Goal: Information Seeking & Learning: Learn about a topic

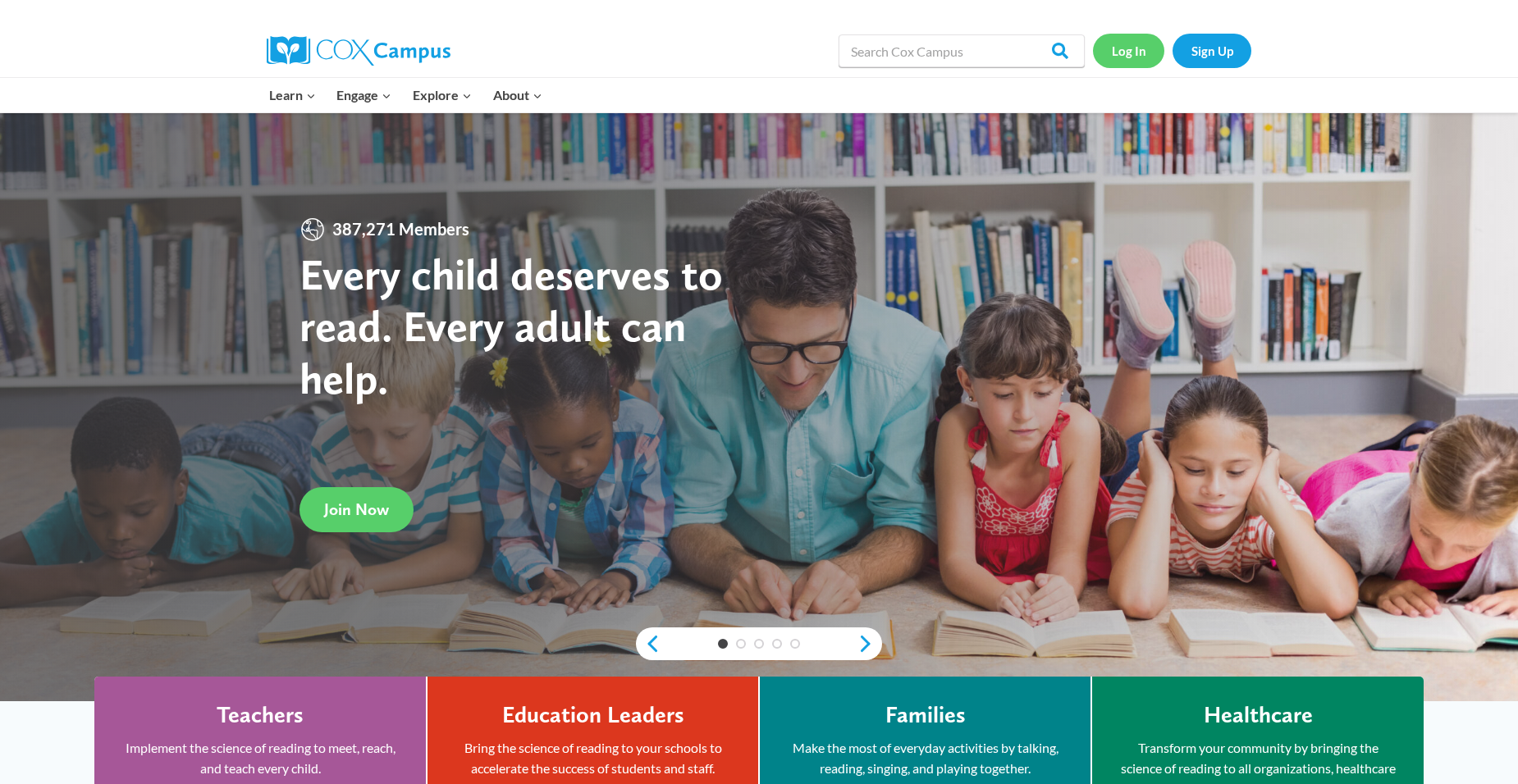
click at [1135, 58] on link "Log In" at bounding box center [1129, 50] width 72 height 33
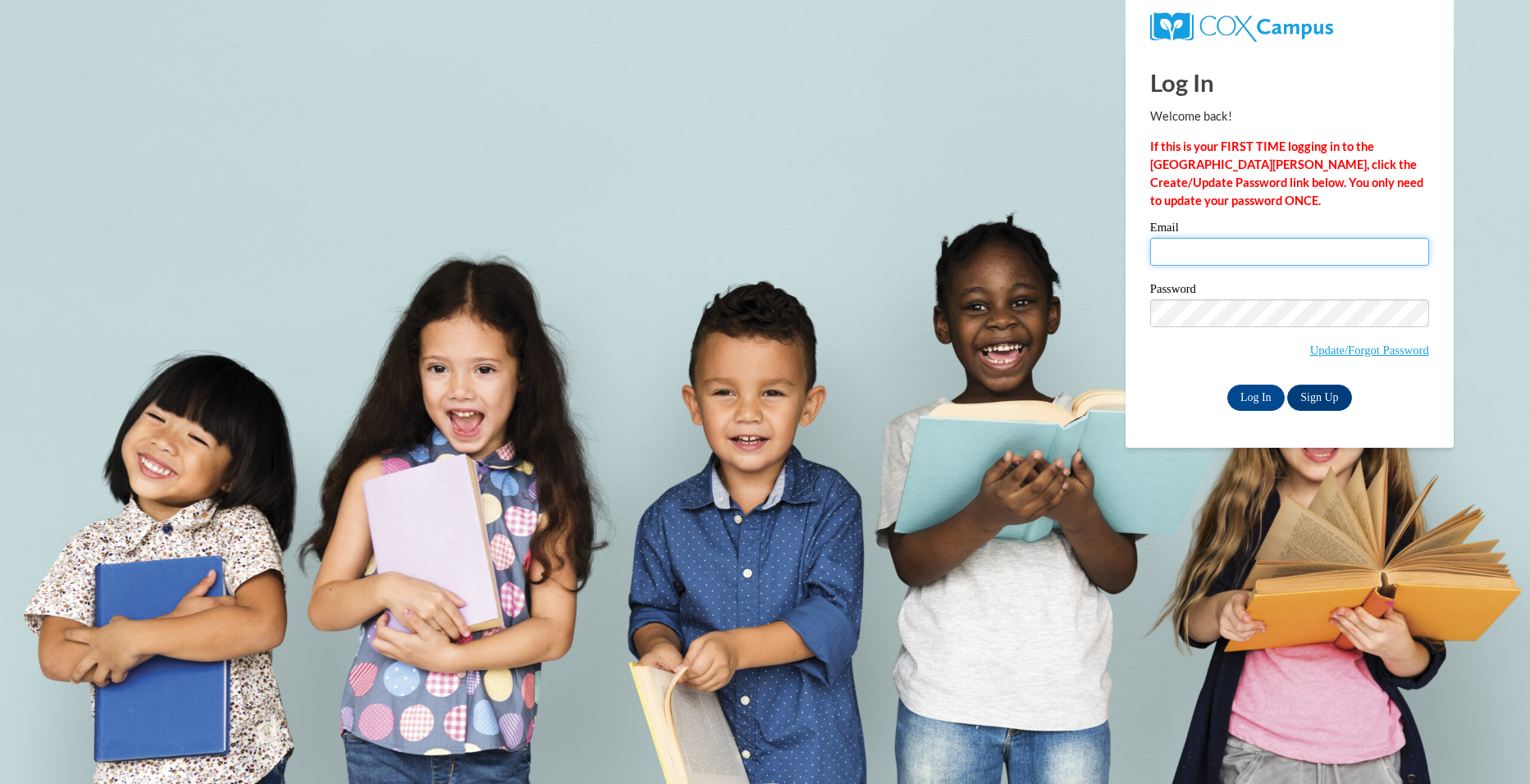
drag, startPoint x: 1182, startPoint y: 248, endPoint x: 1185, endPoint y: 256, distance: 8.5
click at [1182, 249] on input "Email" at bounding box center [1289, 252] width 279 height 28
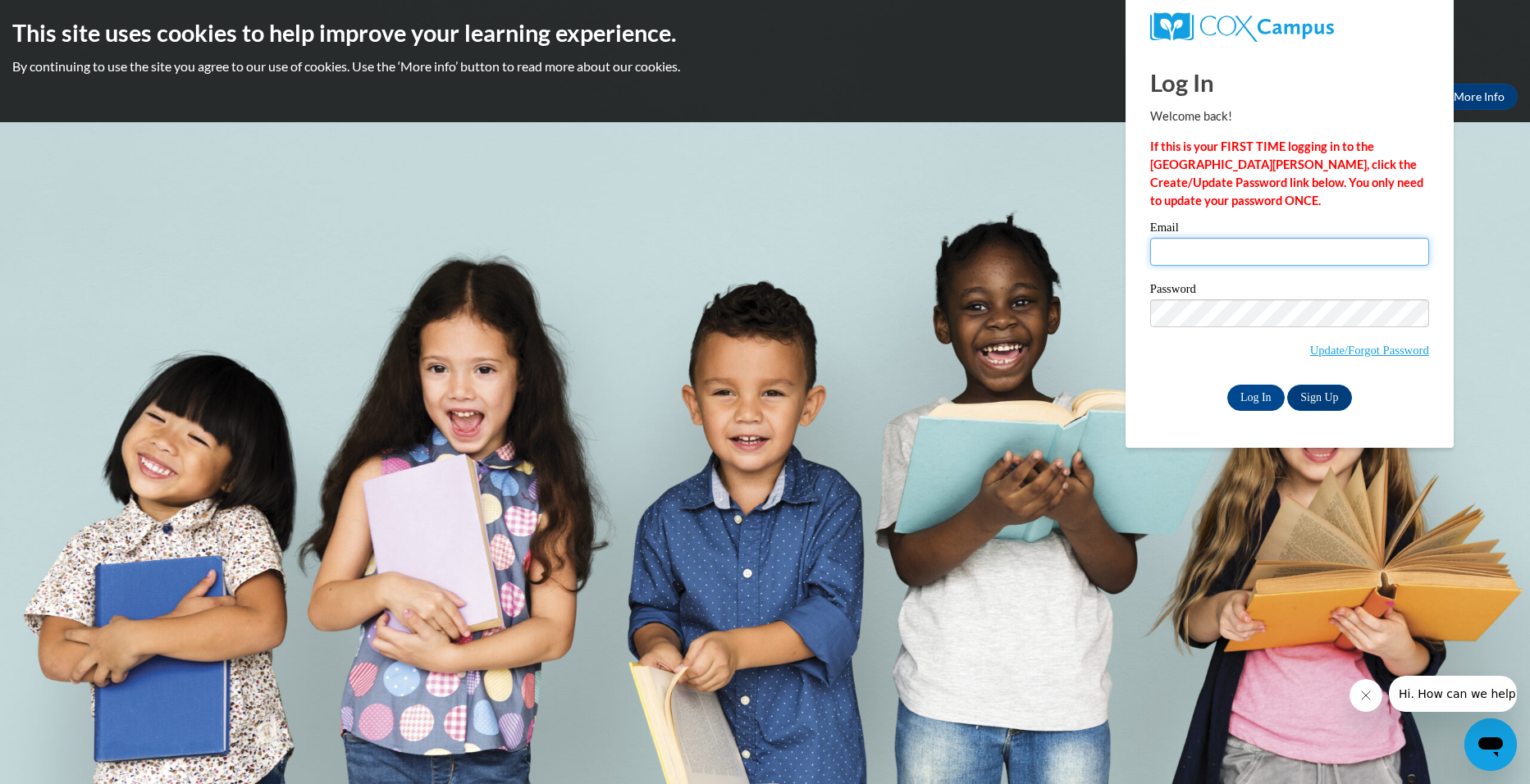
type input "nanaholloway23@gmail.com"
click at [1268, 401] on input "Log In" at bounding box center [1256, 398] width 57 height 27
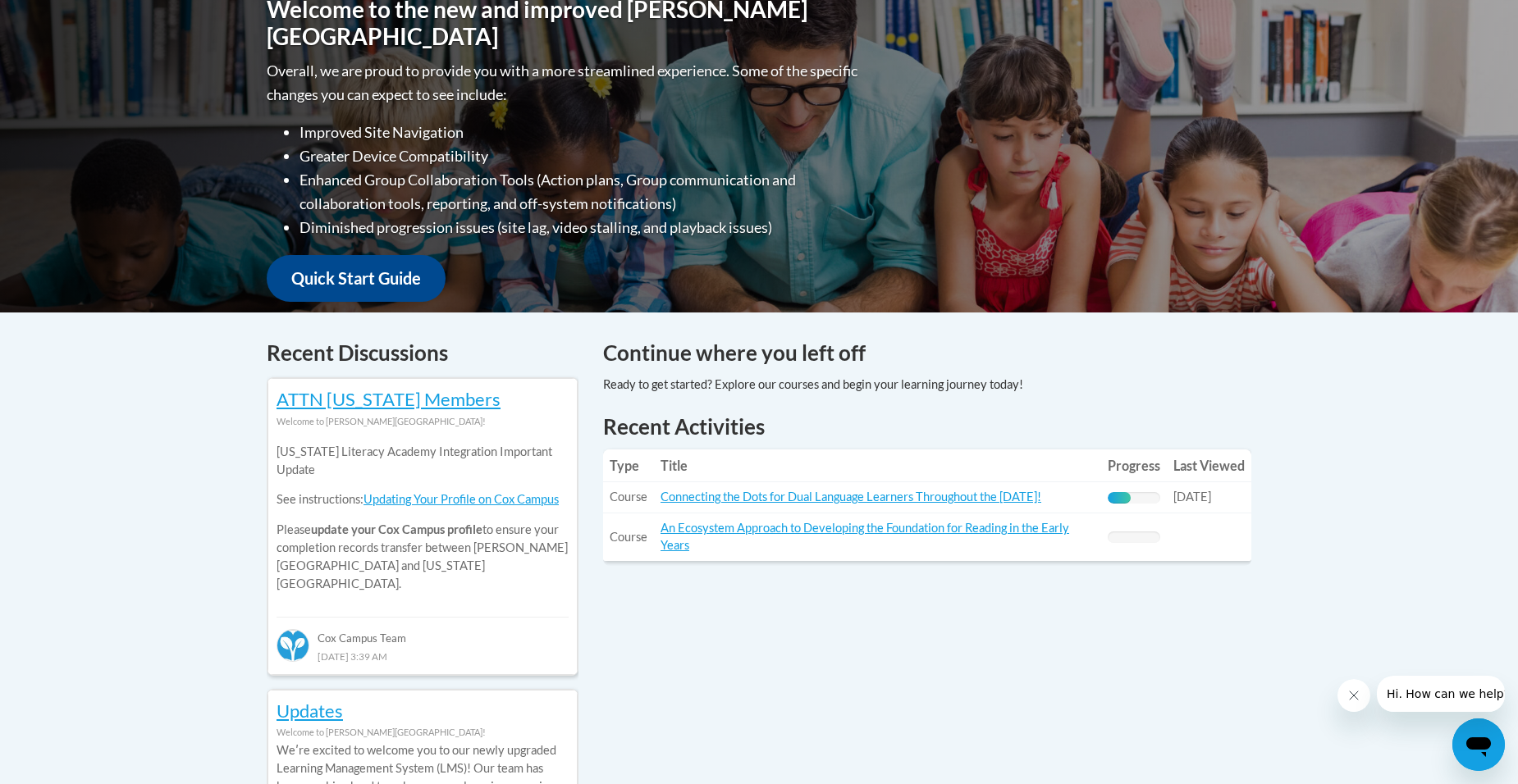
scroll to position [410, 0]
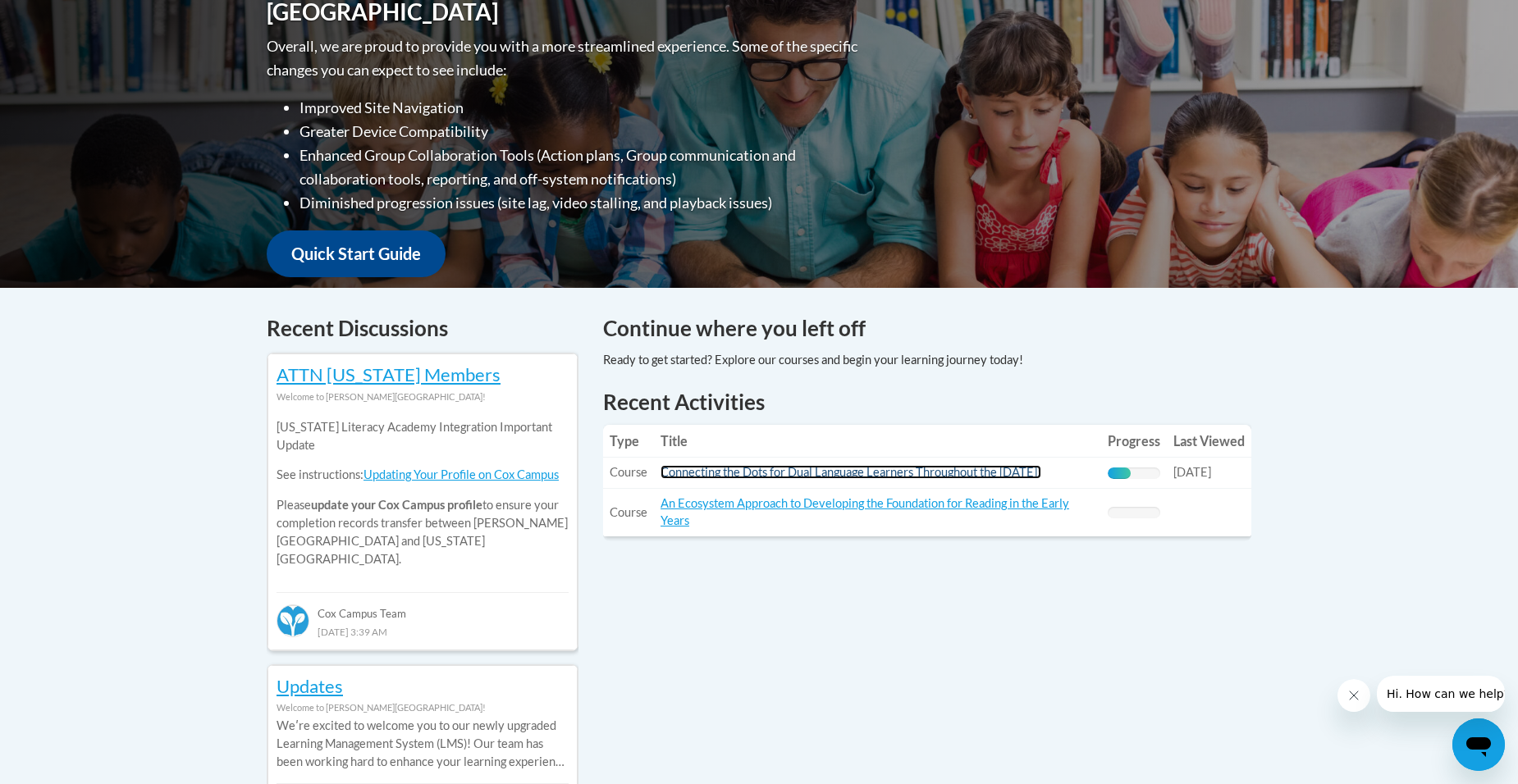
click at [1006, 470] on link "Connecting the Dots for Dual Language Learners Throughout the [DATE]!" at bounding box center [851, 471] width 381 height 14
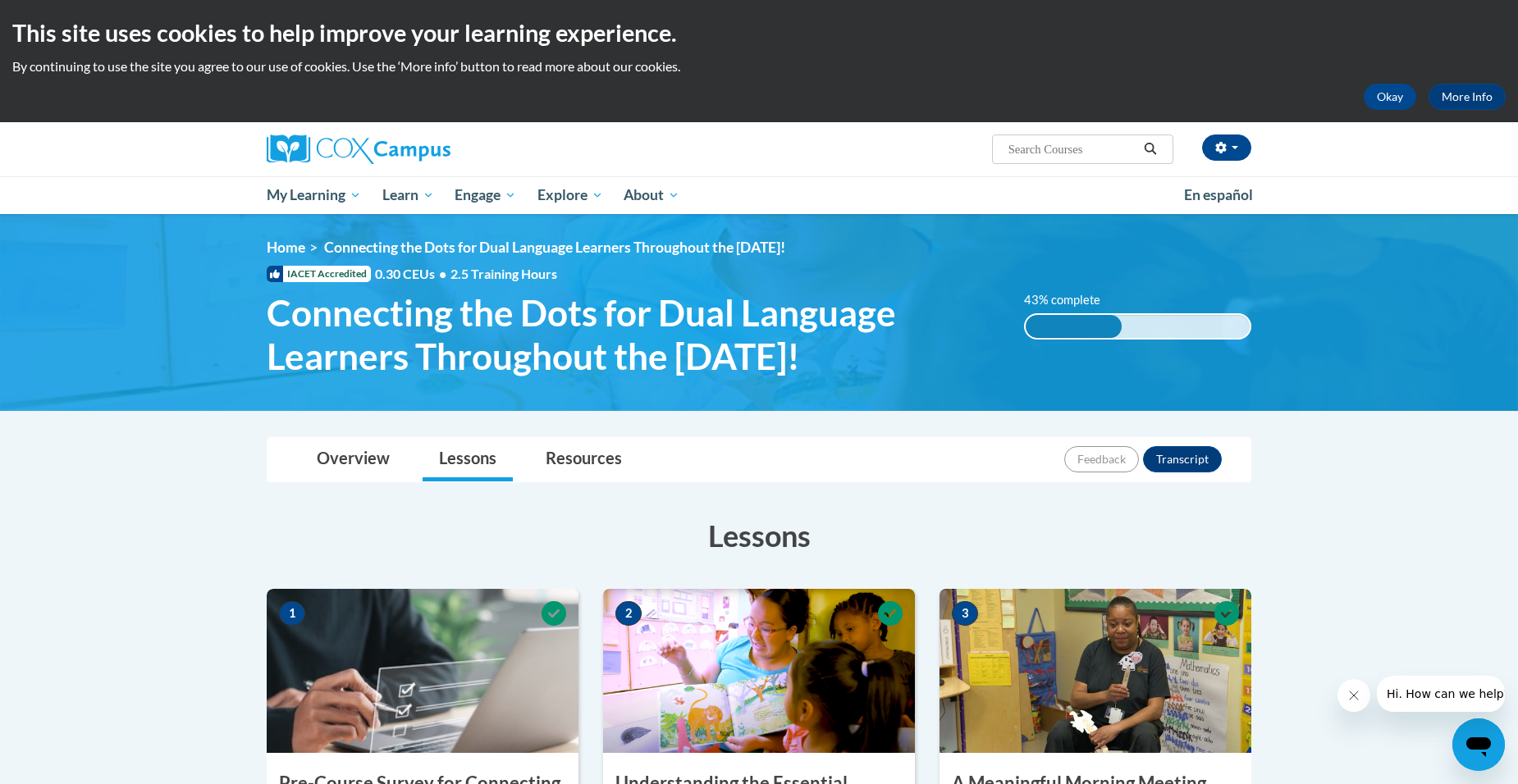
click at [1105, 326] on div "43% complete" at bounding box center [1074, 327] width 96 height 23
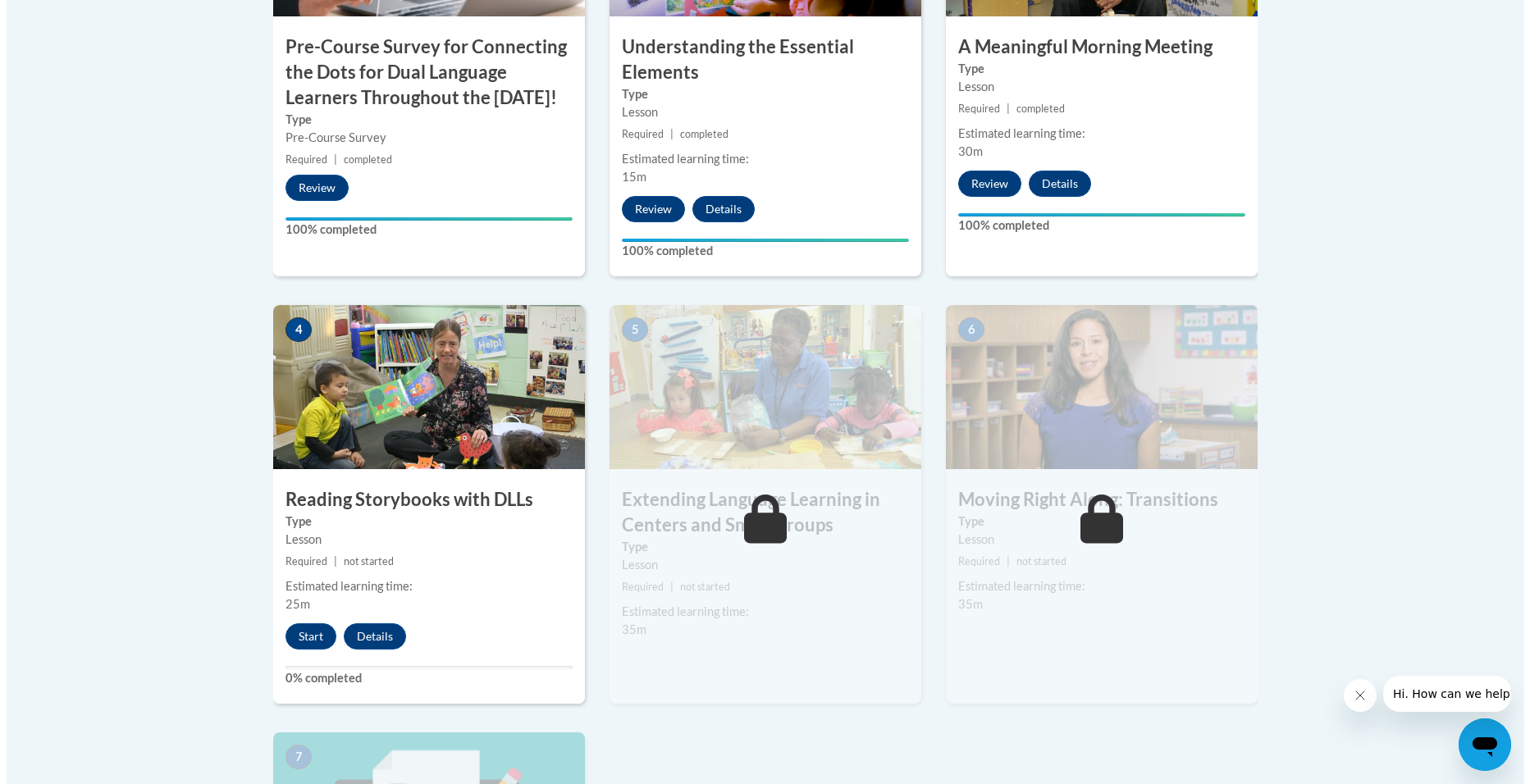
scroll to position [738, 0]
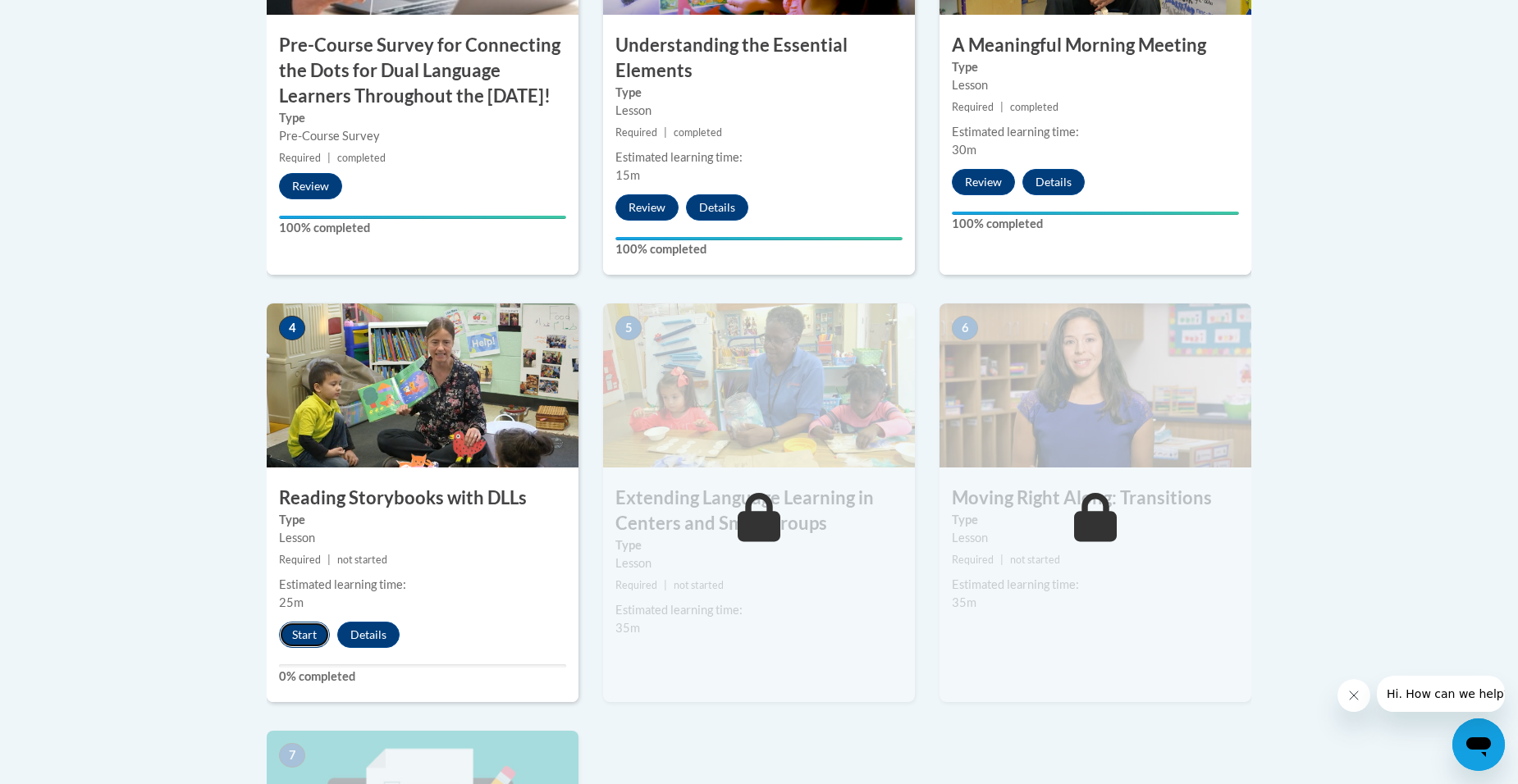
click at [313, 640] on button "Start" at bounding box center [304, 635] width 51 height 27
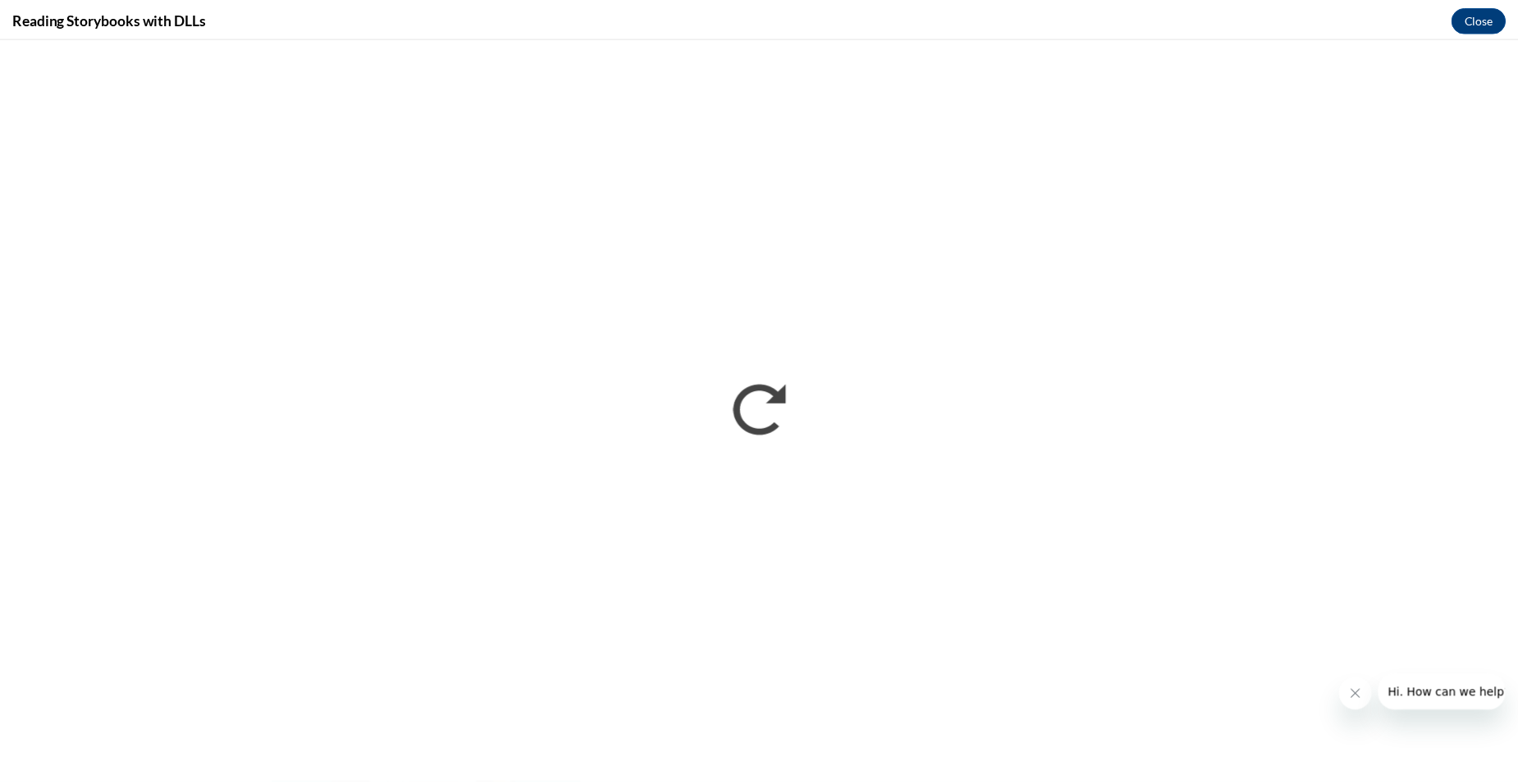
scroll to position [0, 0]
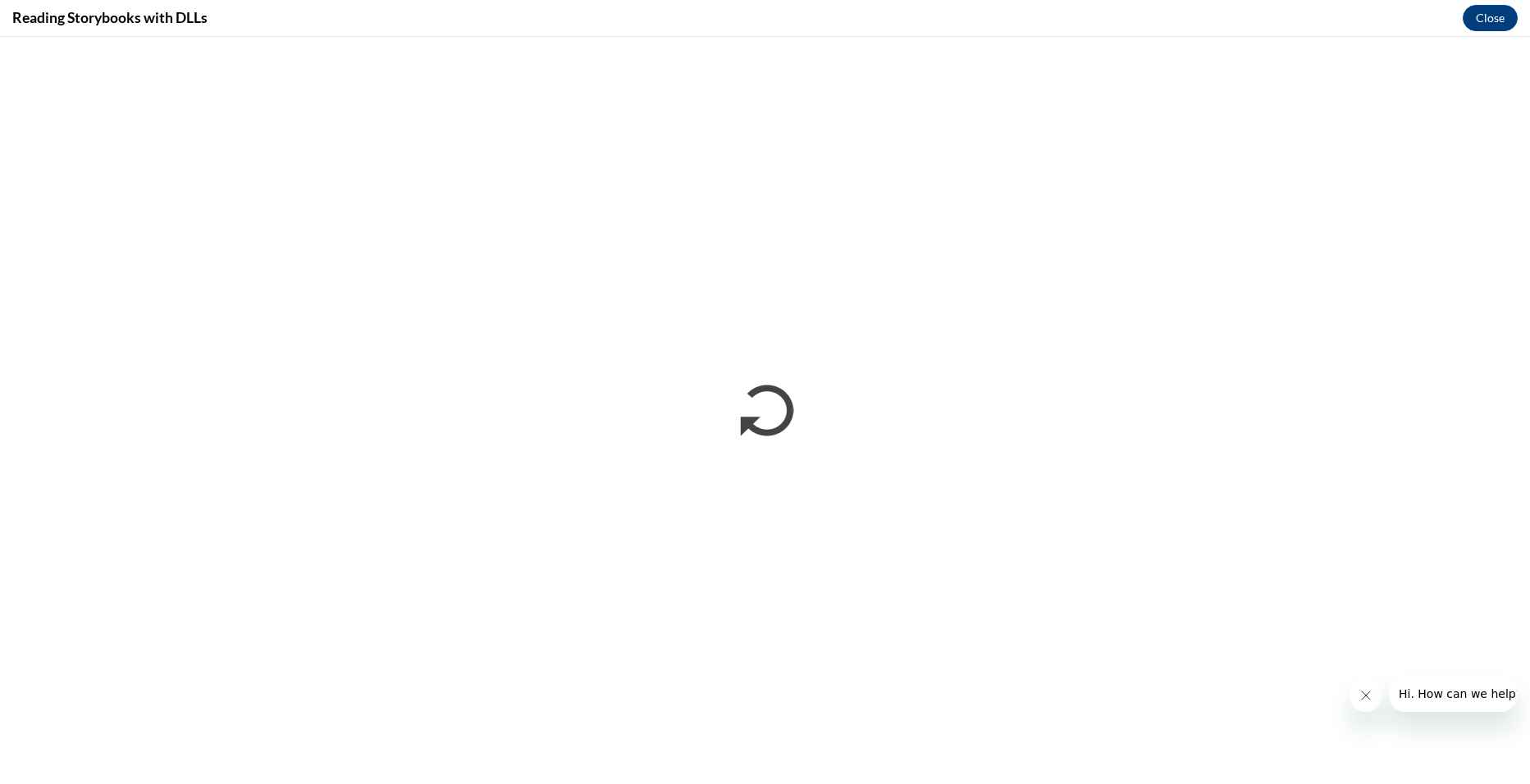
click at [1379, 700] on button "Close message from company" at bounding box center [1365, 695] width 32 height 32
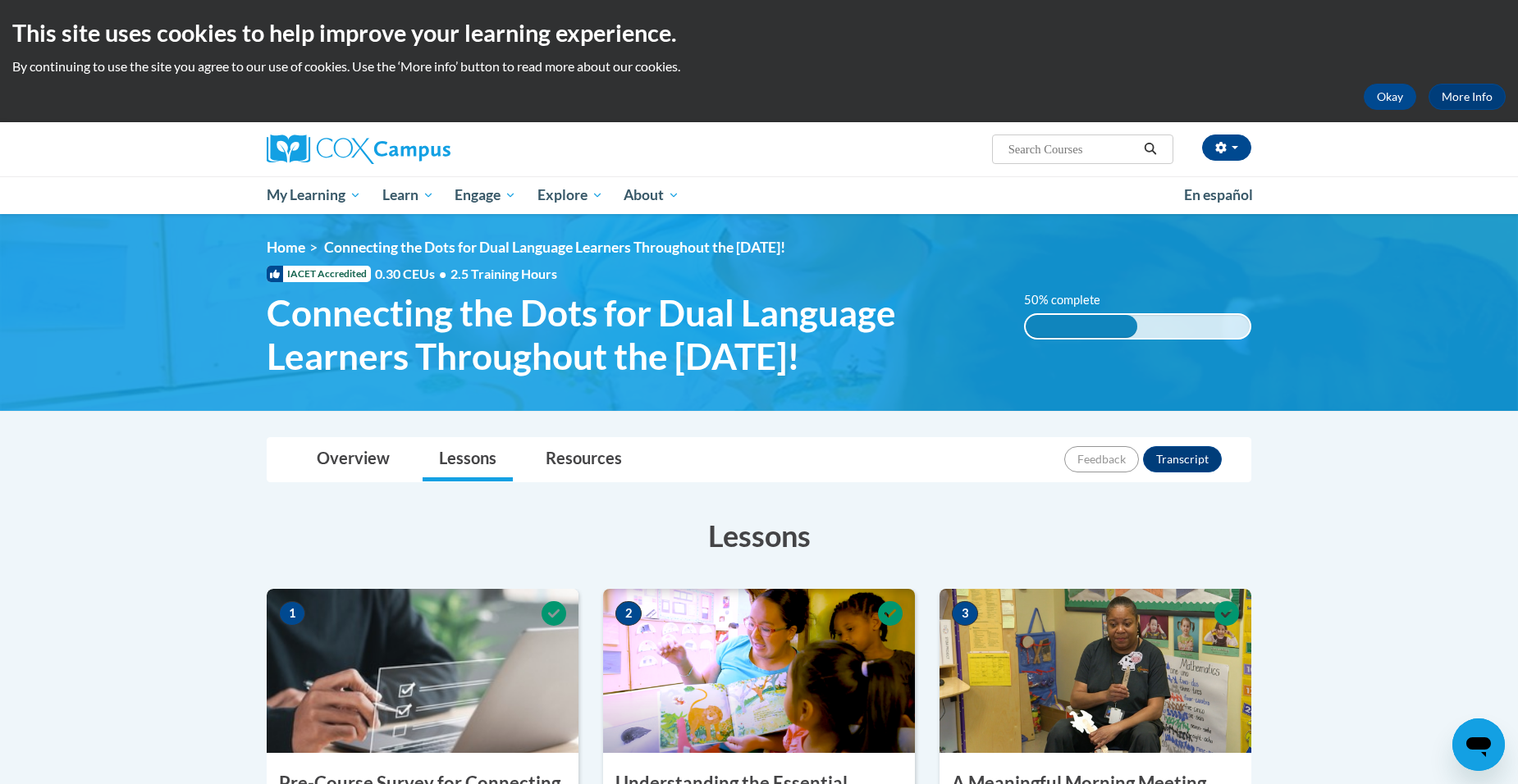
click at [1112, 327] on div "50% complete" at bounding box center [1081, 327] width 112 height 23
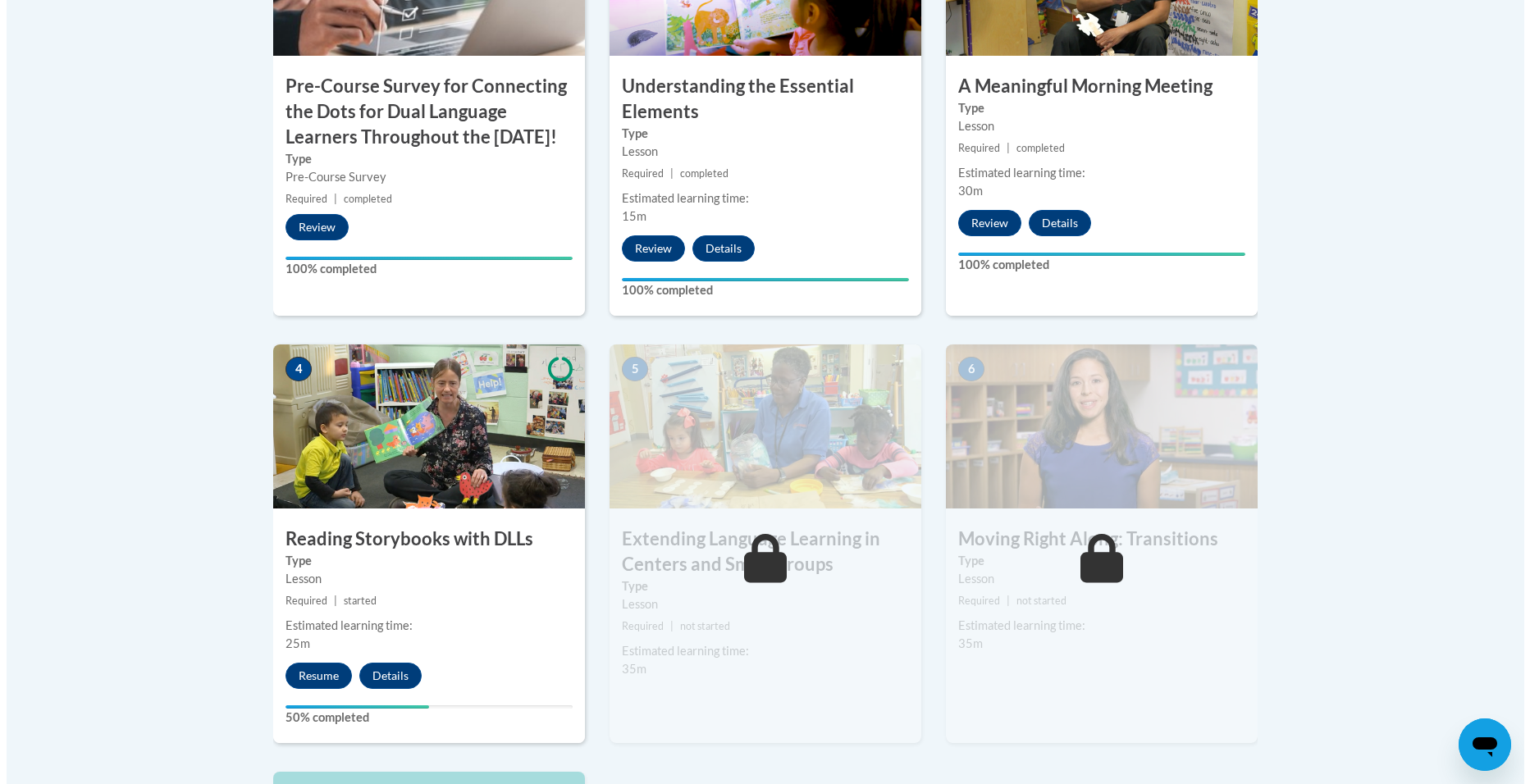
scroll to position [738, 0]
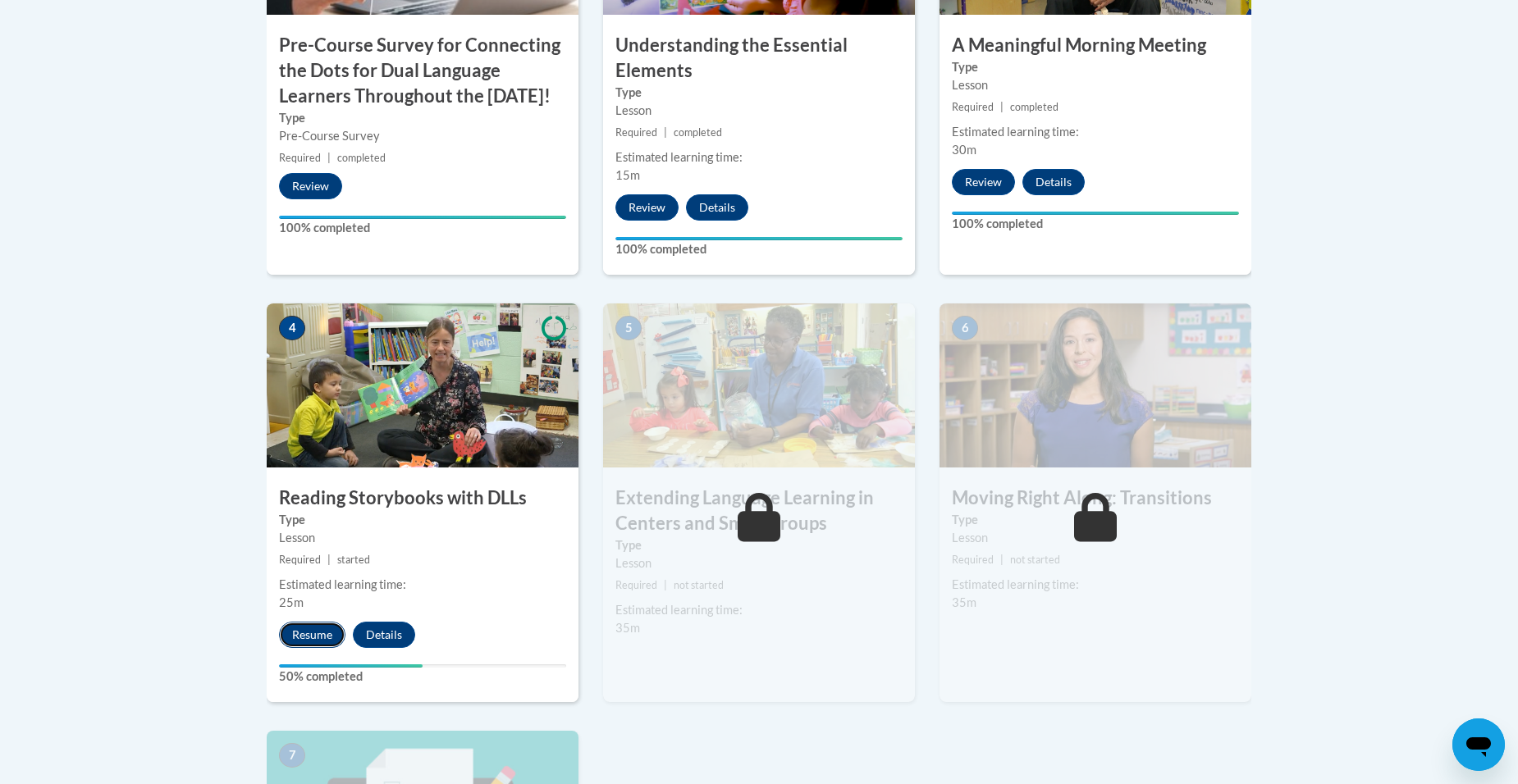
click at [289, 637] on button "Resume" at bounding box center [312, 635] width 67 height 27
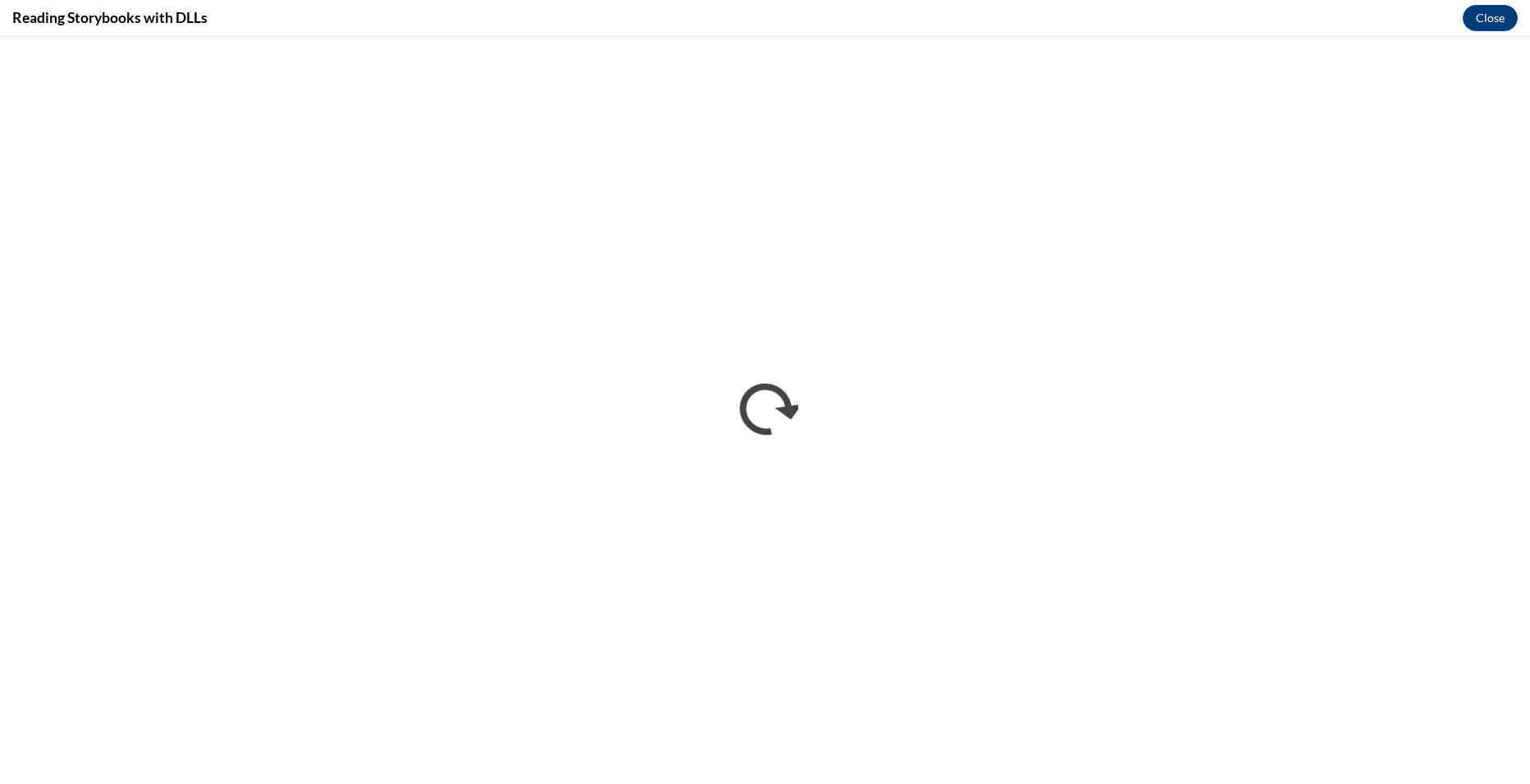
scroll to position [0, 0]
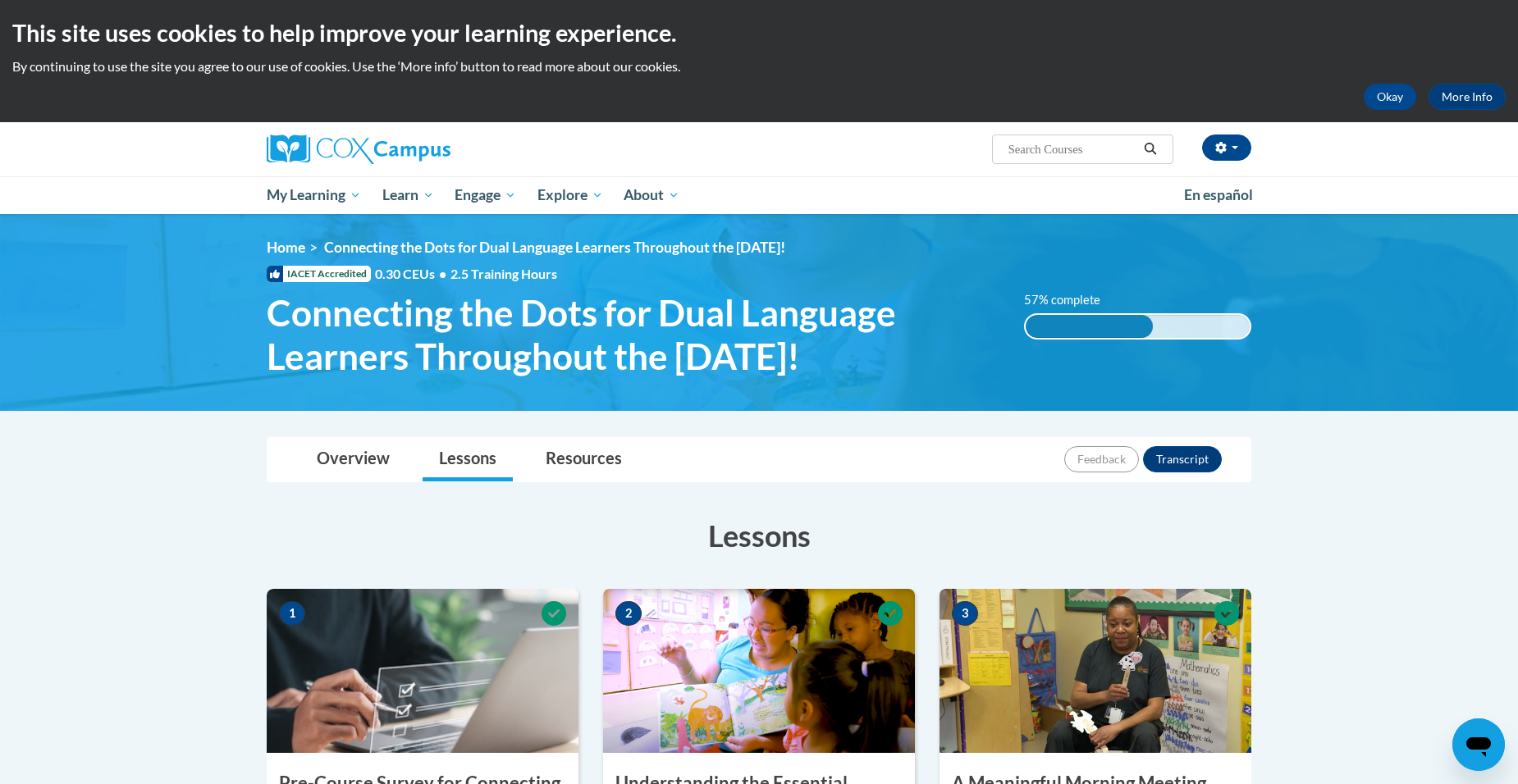
click at [1111, 328] on div "57% complete" at bounding box center [1090, 327] width 128 height 23
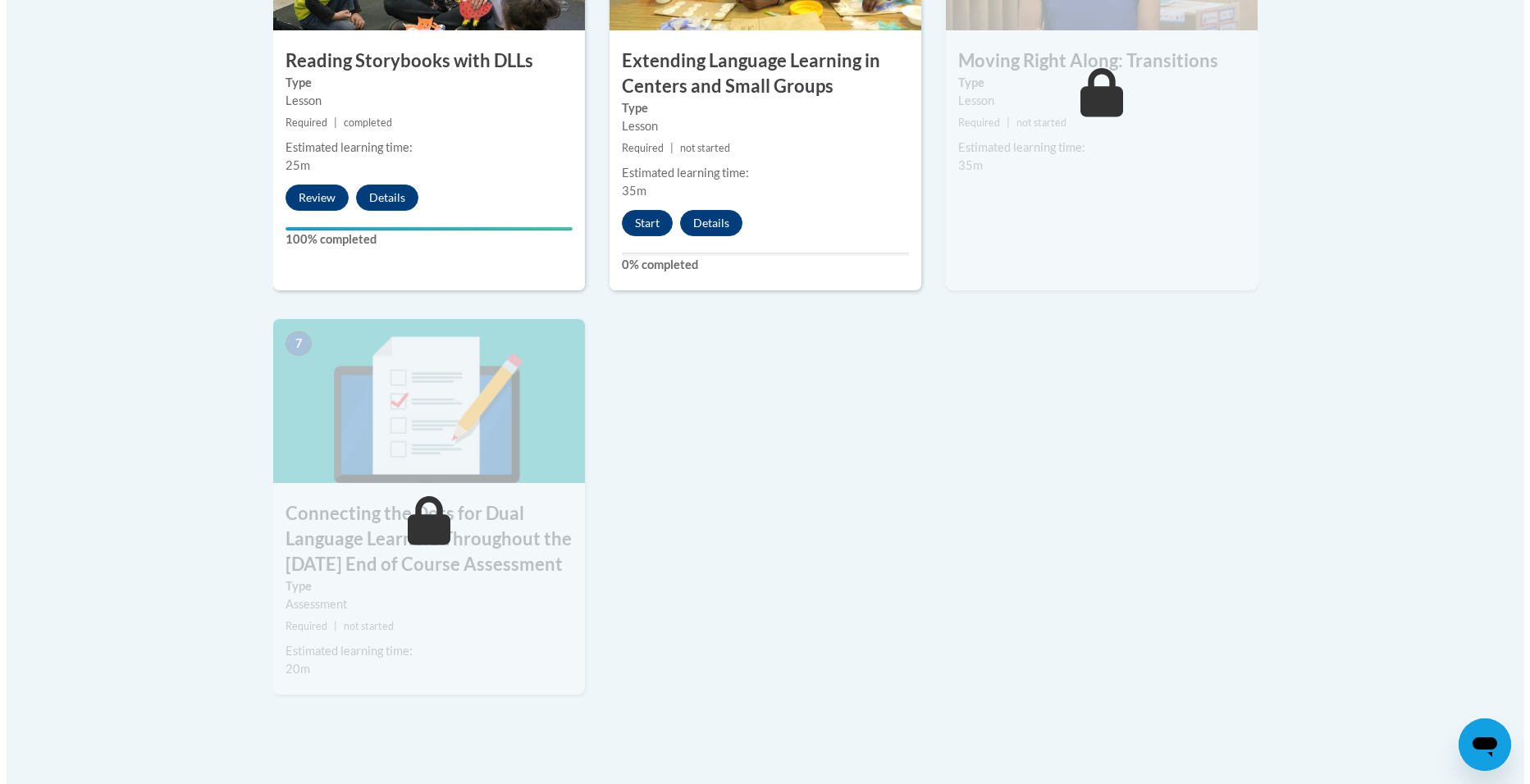
scroll to position [1230, 0]
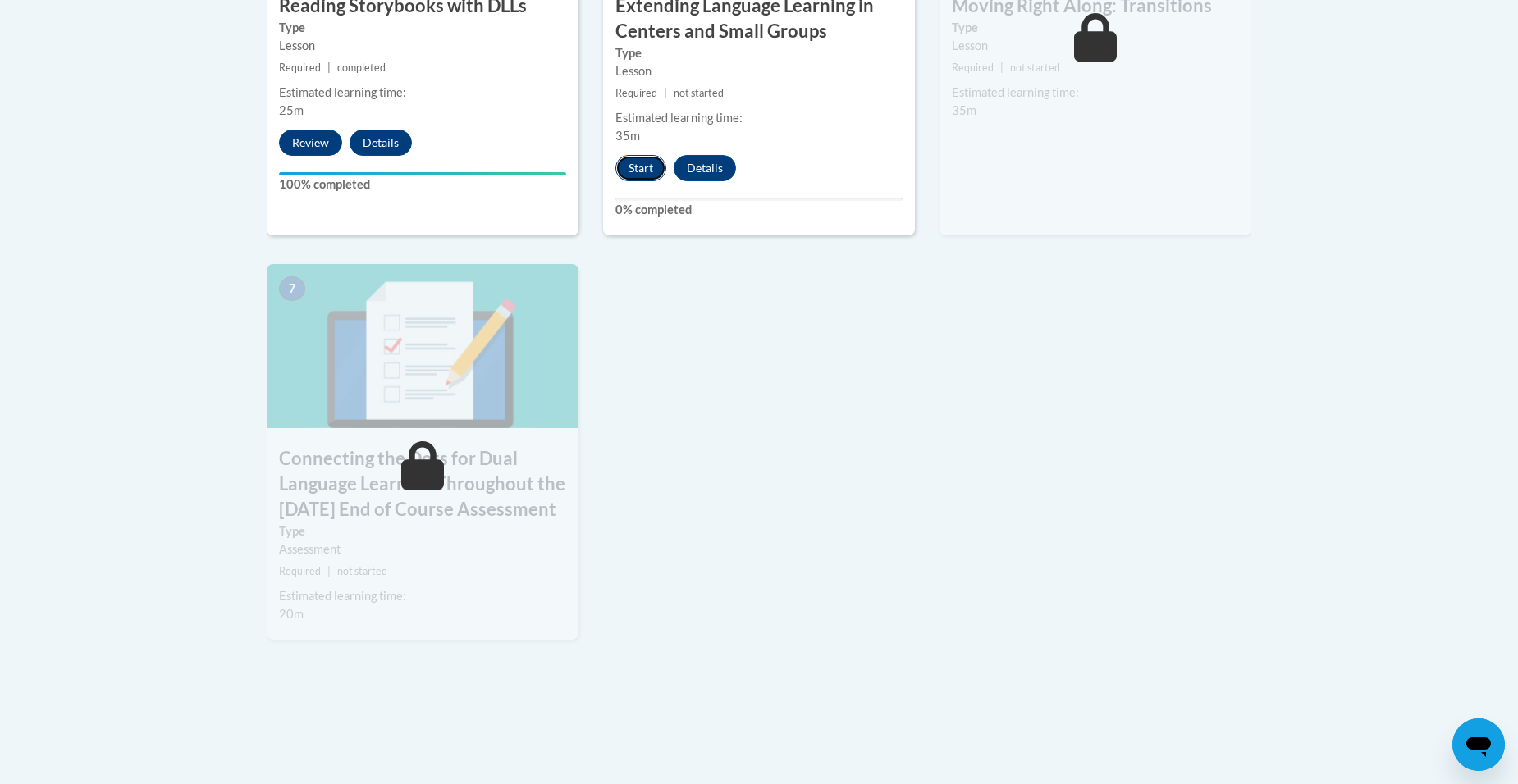
click at [631, 175] on button "Start" at bounding box center [640, 168] width 51 height 27
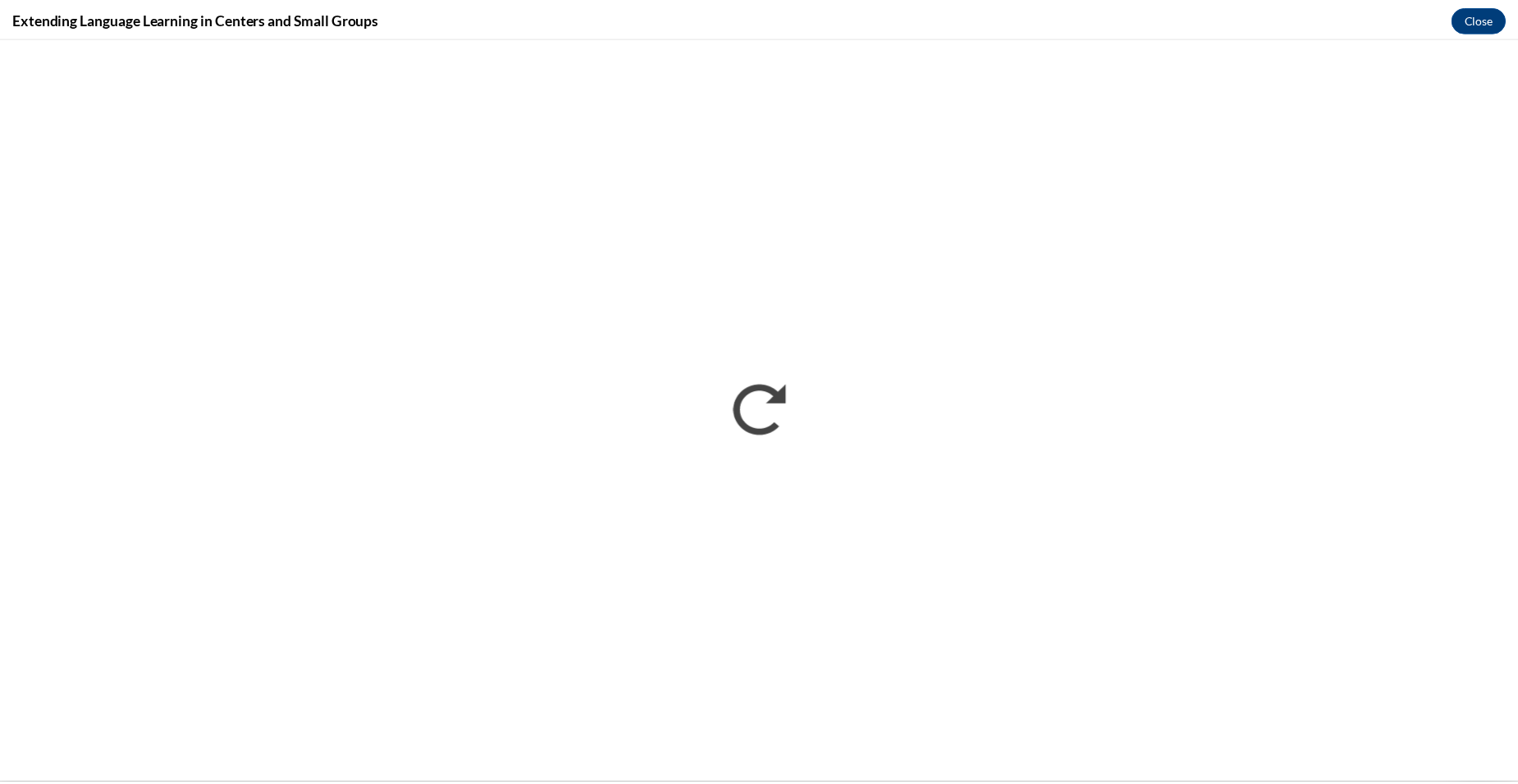
scroll to position [0, 0]
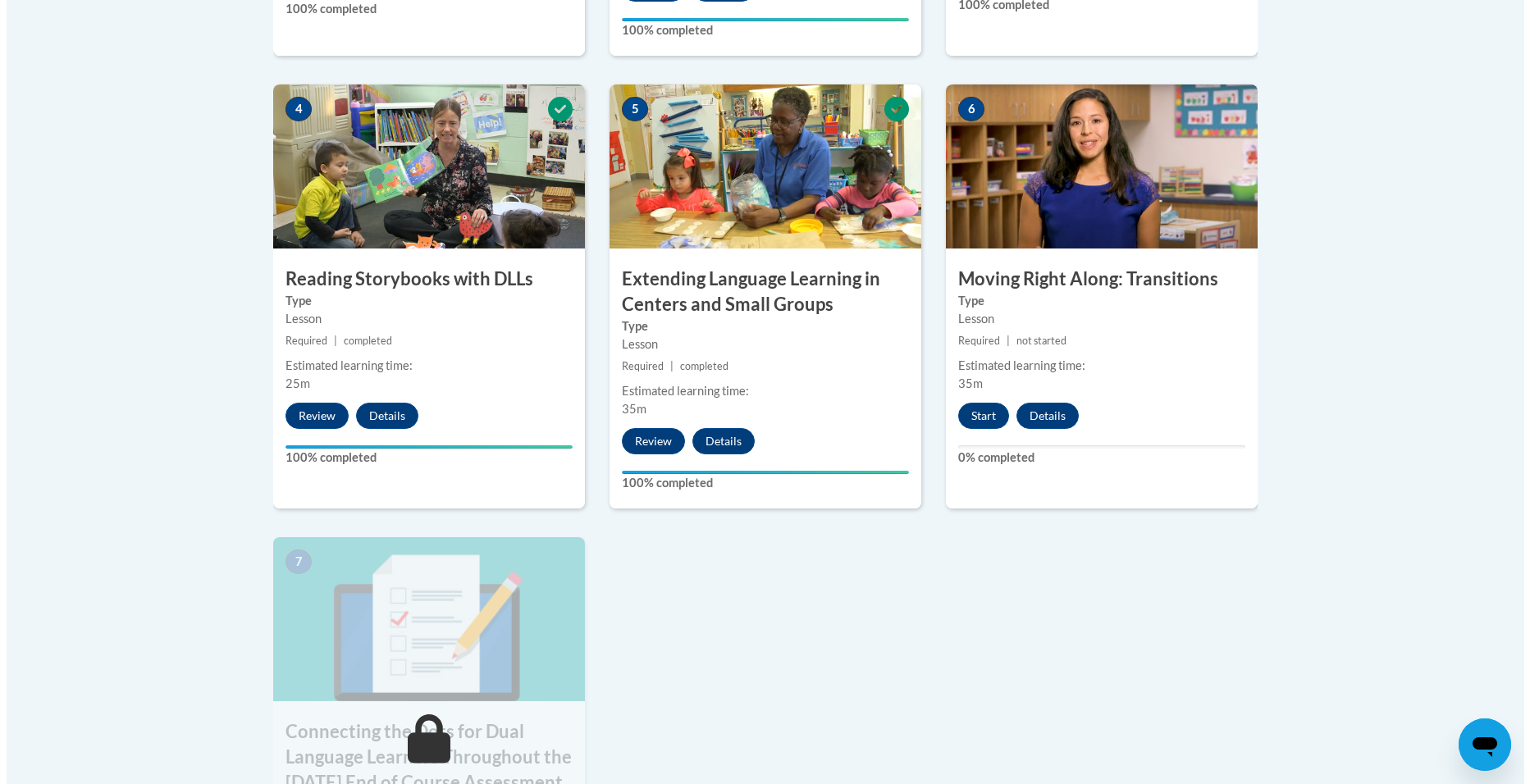
scroll to position [984, 0]
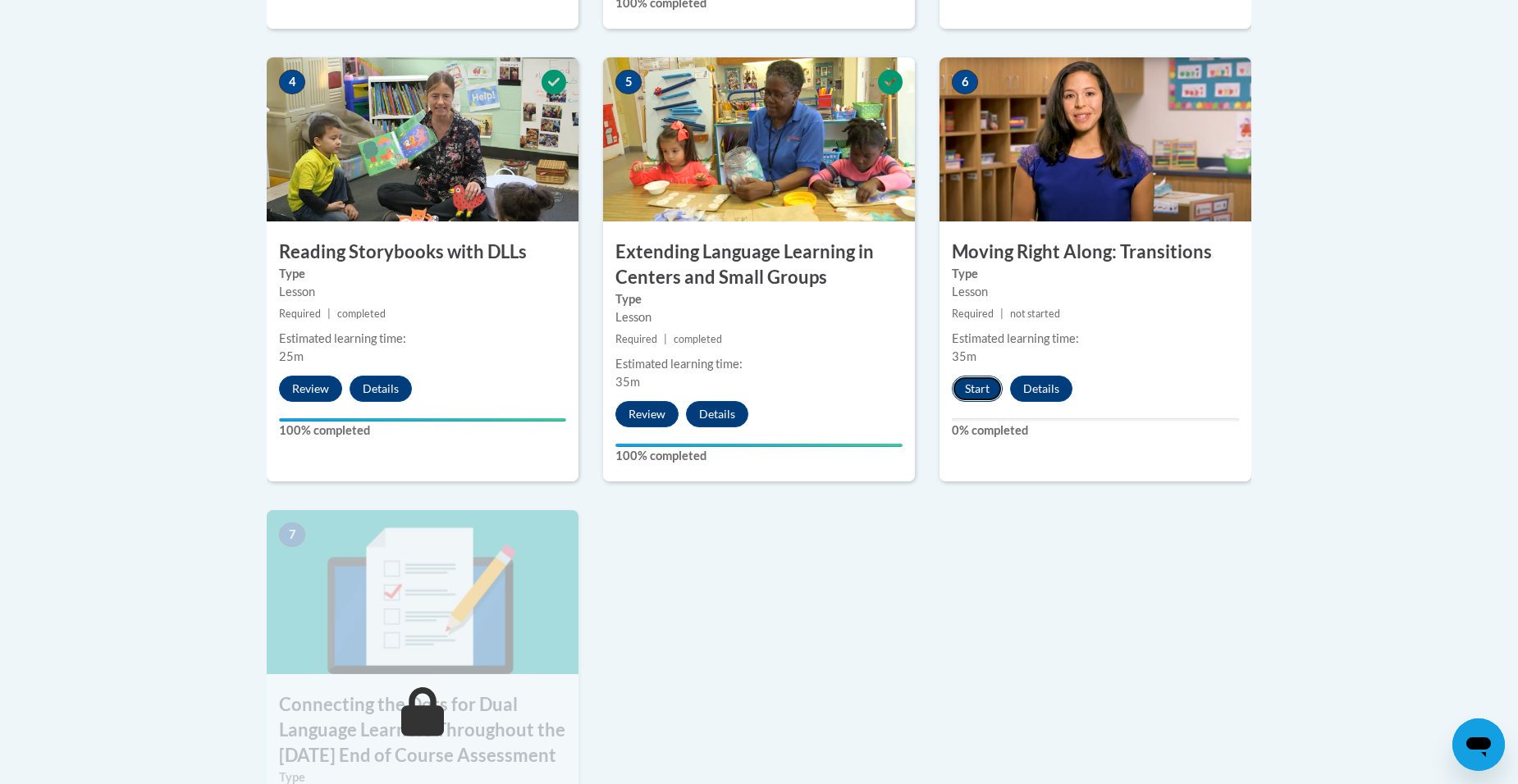
click at [975, 396] on button "Start" at bounding box center [977, 389] width 51 height 27
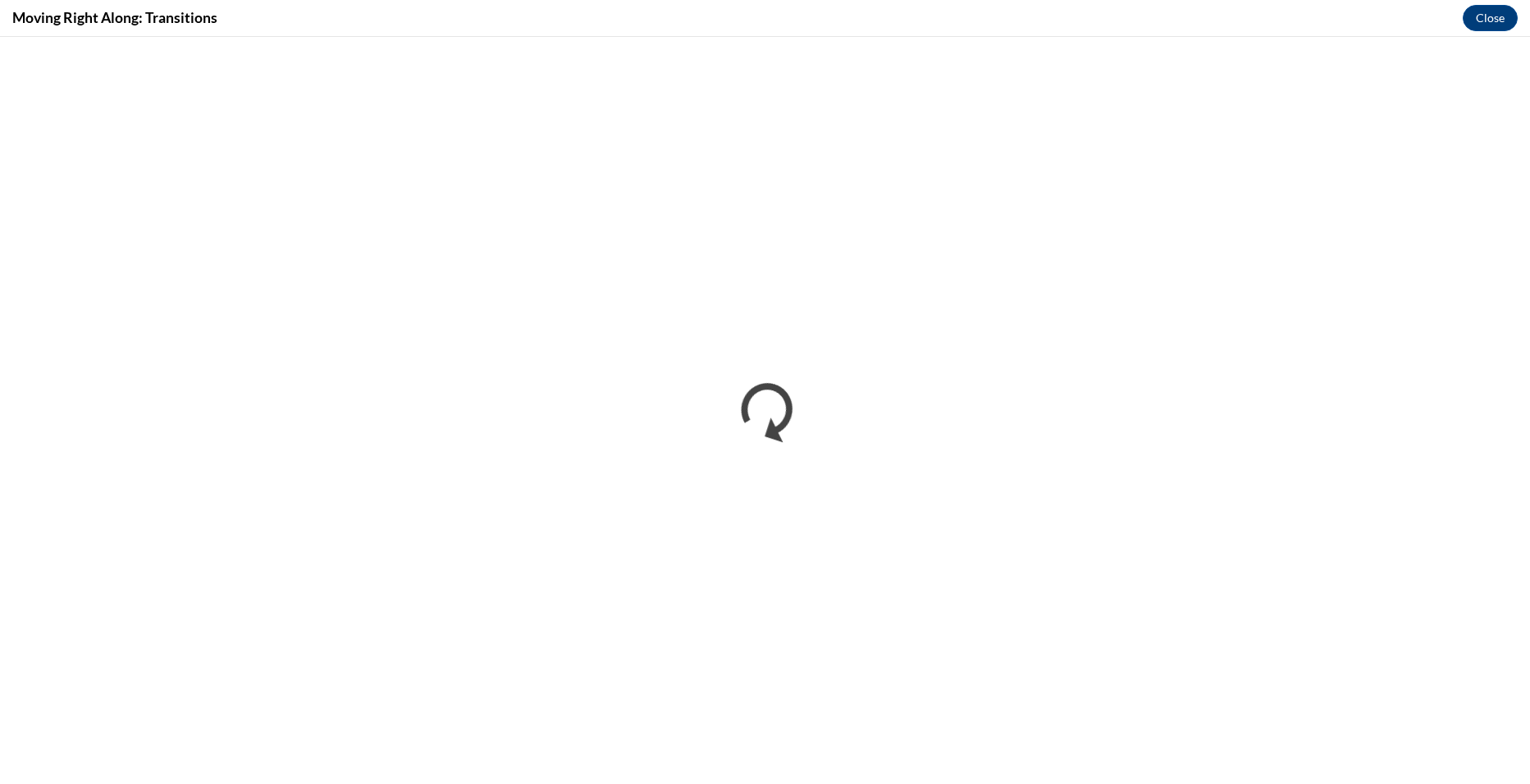
scroll to position [0, 0]
